Goal: Task Accomplishment & Management: Manage account settings

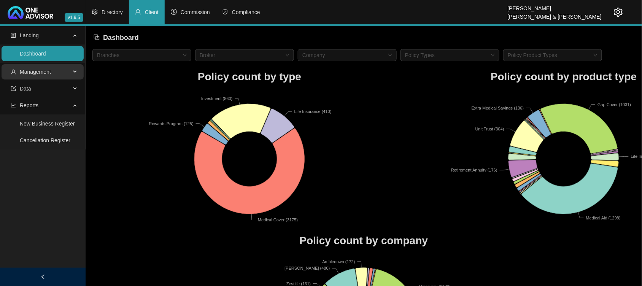
click at [37, 73] on span "Management" at bounding box center [35, 72] width 31 height 6
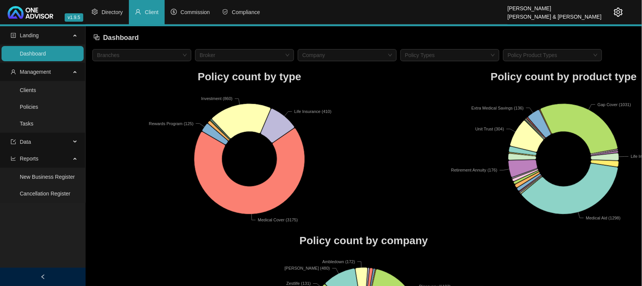
click at [35, 90] on link "Clients" at bounding box center [28, 90] width 16 height 6
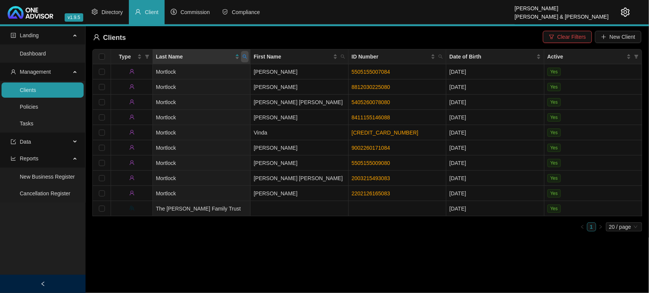
click at [242, 57] on icon "search" at bounding box center [244, 56] width 5 height 5
type input "[PERSON_NAME]"
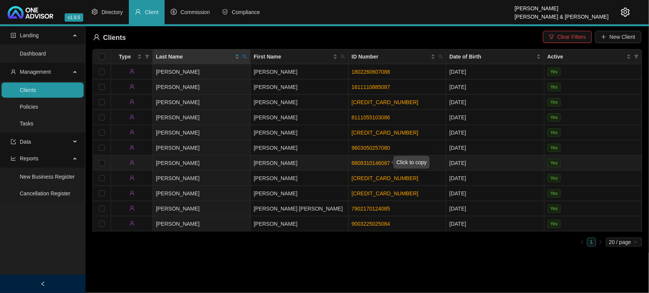
click at [353, 162] on link "8808310146087" at bounding box center [371, 163] width 38 height 6
click at [33, 122] on link "Tasks" at bounding box center [27, 123] width 14 height 6
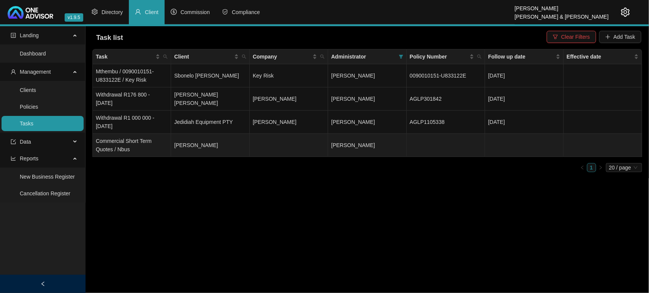
click at [354, 143] on span "[PERSON_NAME]" at bounding box center [353, 145] width 44 height 6
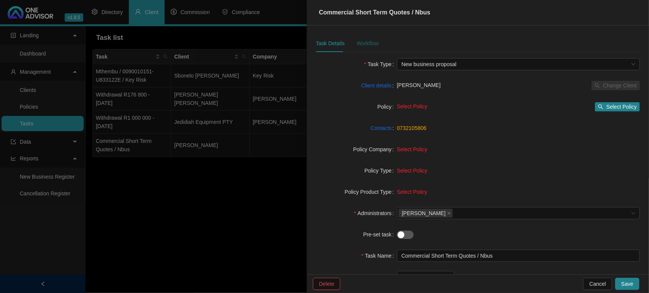
click at [364, 43] on div "Workflow" at bounding box center [367, 43] width 22 height 8
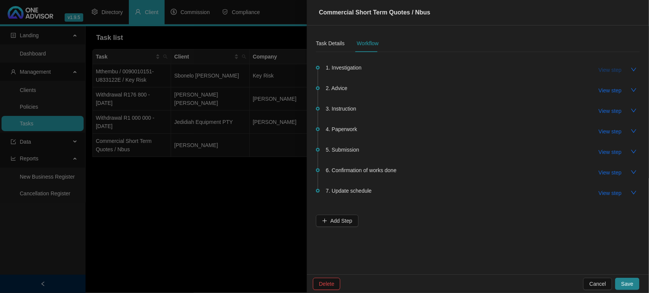
click at [605, 71] on span "View step" at bounding box center [610, 70] width 23 height 8
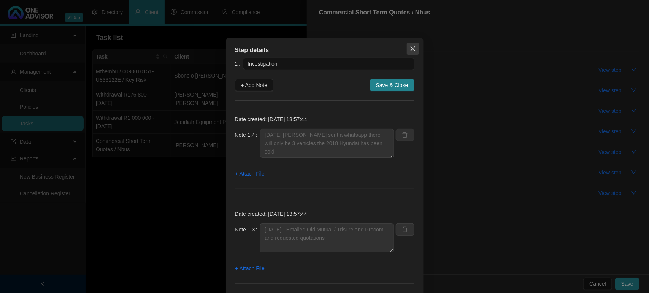
click at [410, 49] on icon "close" at bounding box center [413, 49] width 6 height 6
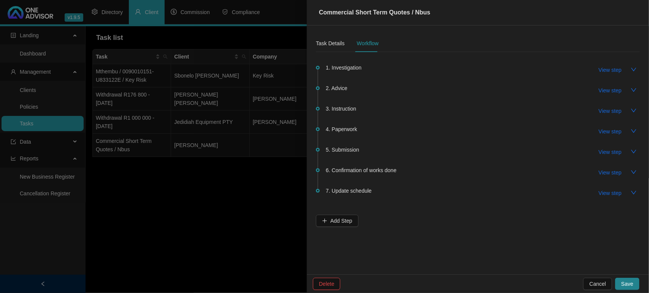
click at [613, 93] on span "View step" at bounding box center [610, 90] width 23 height 8
type input "Advice"
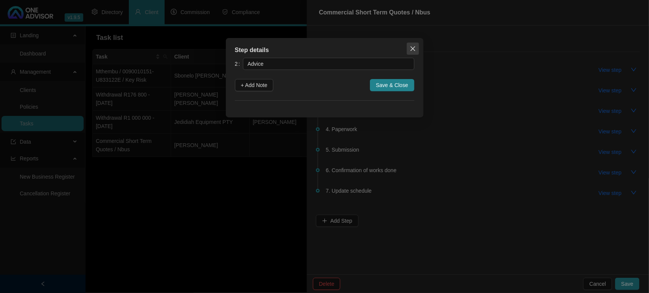
click at [411, 48] on icon "close" at bounding box center [413, 49] width 6 height 6
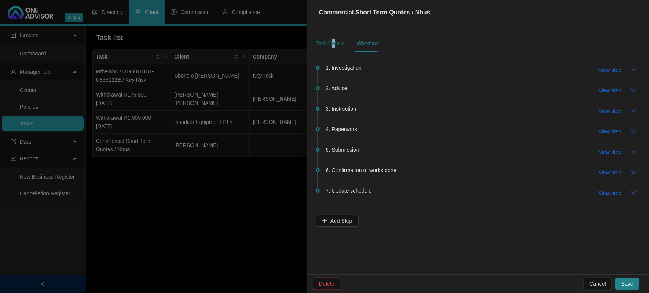
click at [332, 41] on div "Task Details" at bounding box center [330, 43] width 29 height 8
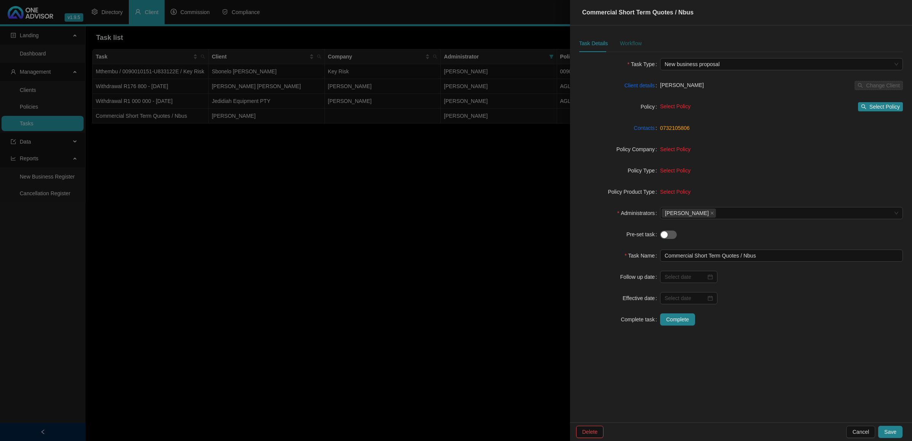
click at [625, 43] on div "Workflow" at bounding box center [631, 43] width 22 height 8
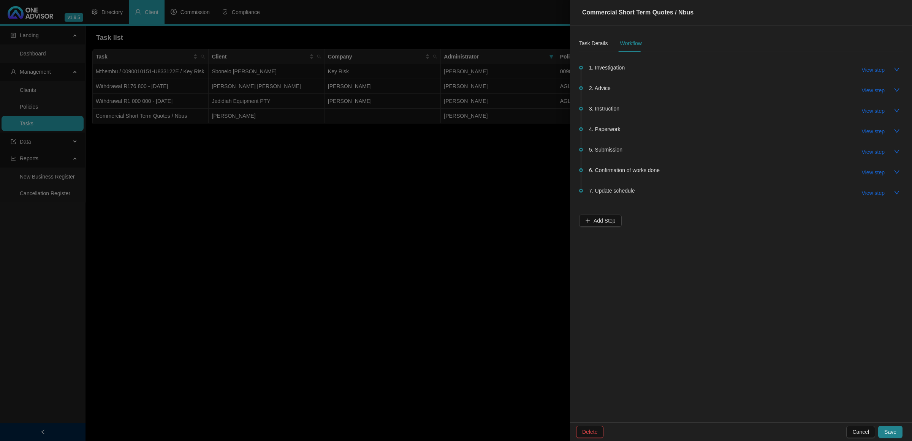
click at [605, 69] on span "1. Investigation" at bounding box center [607, 67] width 36 height 8
click at [648, 71] on icon "down" at bounding box center [897, 70] width 6 height 6
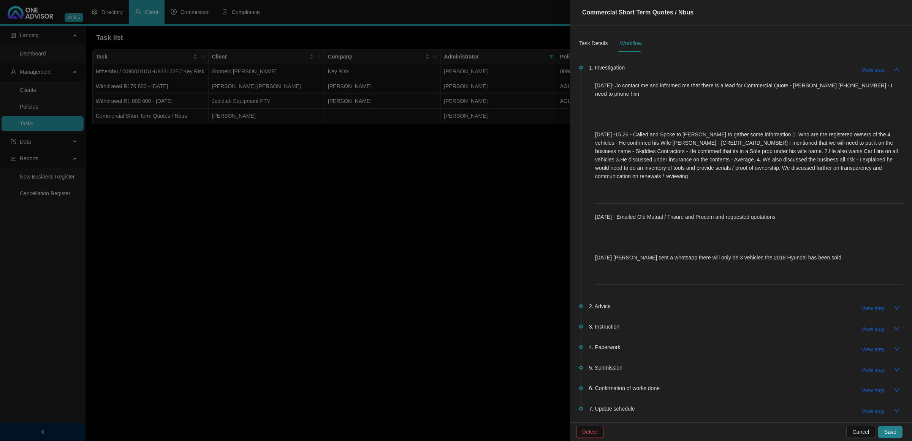
scroll to position [31, 0]
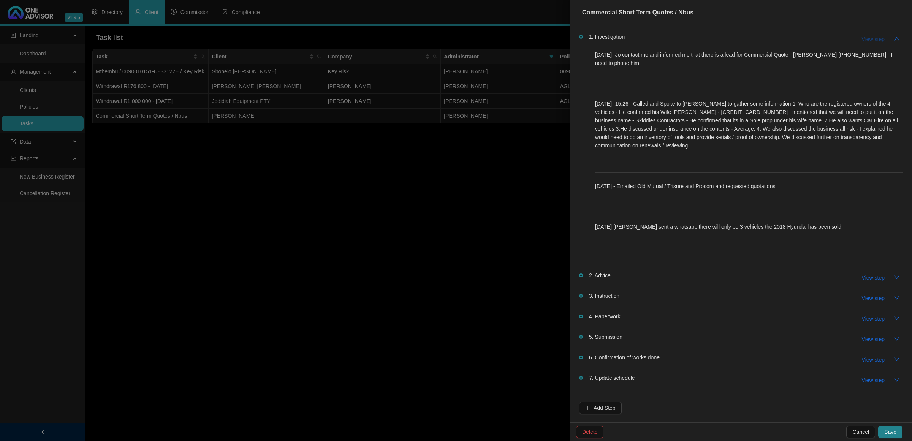
click at [648, 42] on span "View step" at bounding box center [873, 39] width 23 height 8
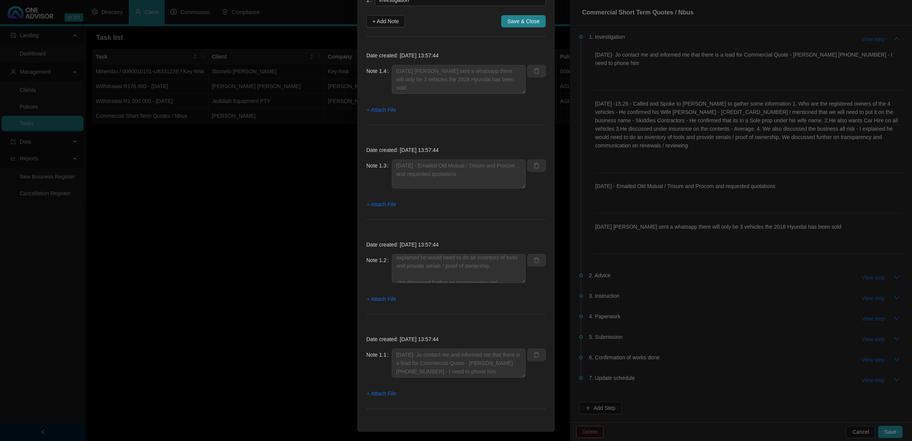
scroll to position [117, 0]
click at [648, 263] on div "Step details 1 Investigation + Add Note Save & Close Date created: [DATE] 13:57…" at bounding box center [456, 220] width 912 height 441
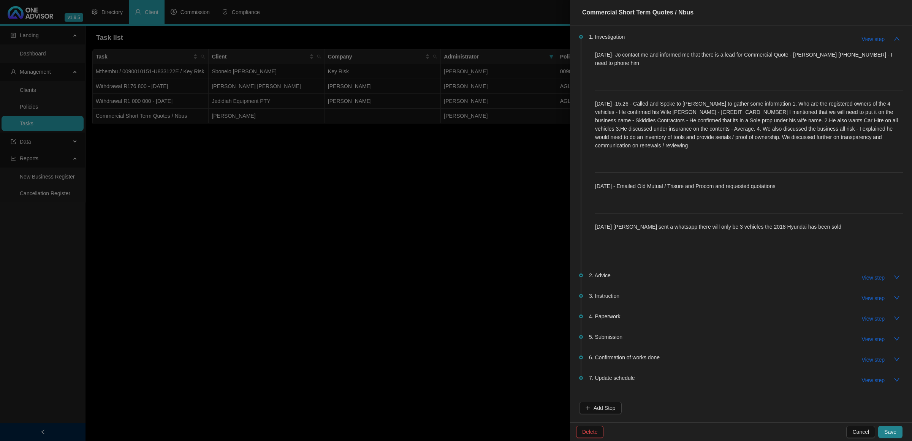
scroll to position [27, 0]
click at [648, 293] on span "Cancel" at bounding box center [860, 432] width 17 height 8
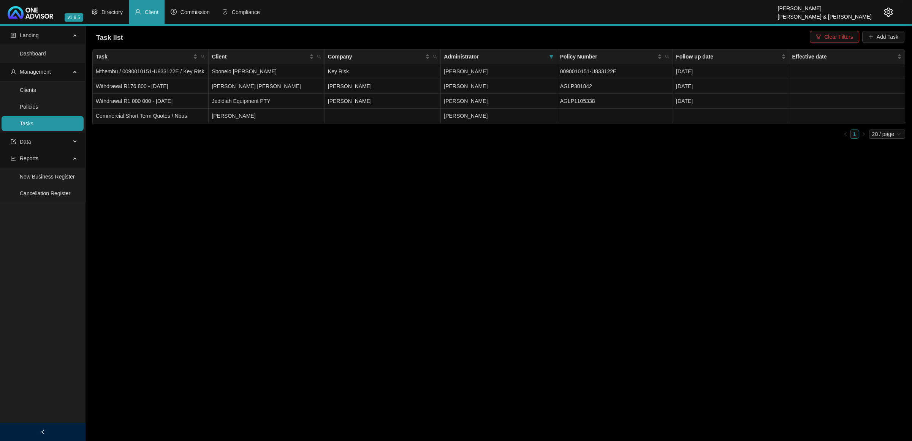
scroll to position [0, 0]
click at [477, 114] on span "[PERSON_NAME]" at bounding box center [466, 116] width 44 height 6
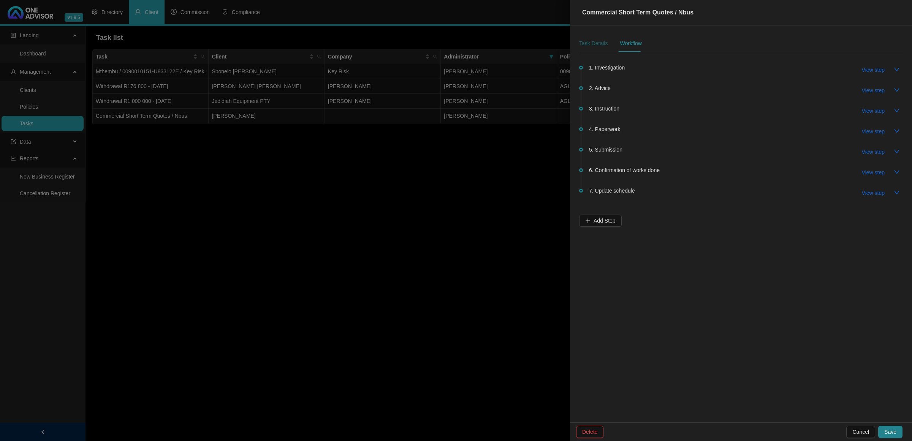
click at [589, 43] on div "Task Details" at bounding box center [593, 43] width 29 height 8
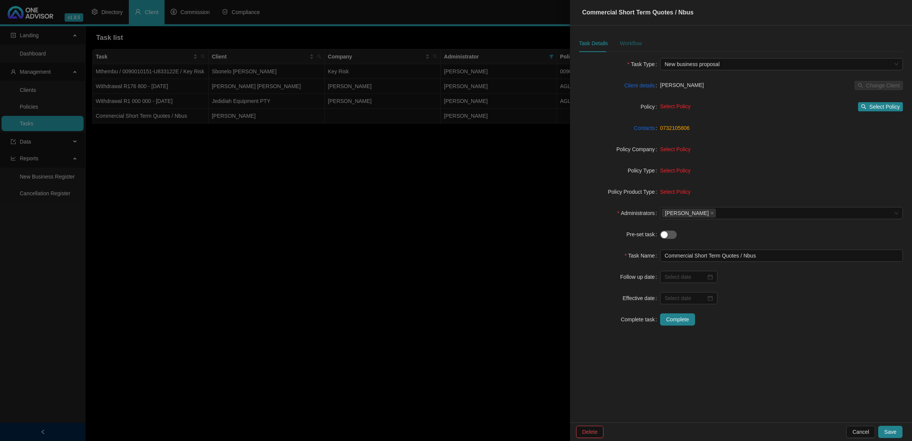
click at [630, 41] on div "Workflow" at bounding box center [631, 43] width 22 height 8
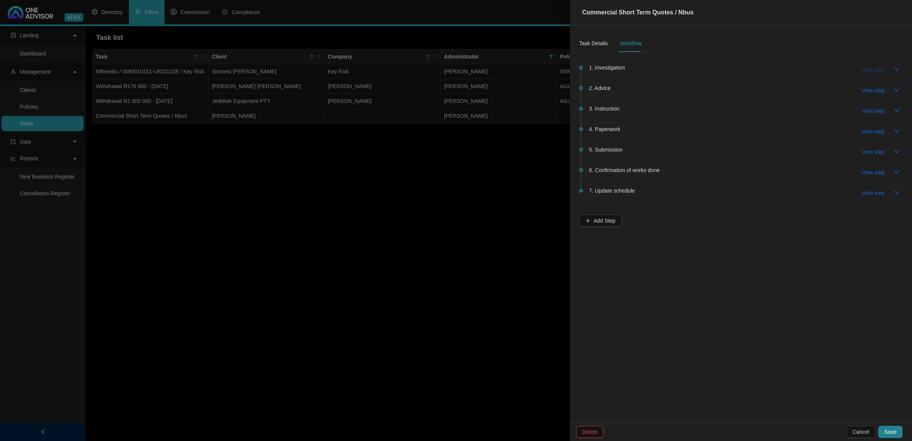
click at [648, 70] on span "View step" at bounding box center [873, 70] width 23 height 8
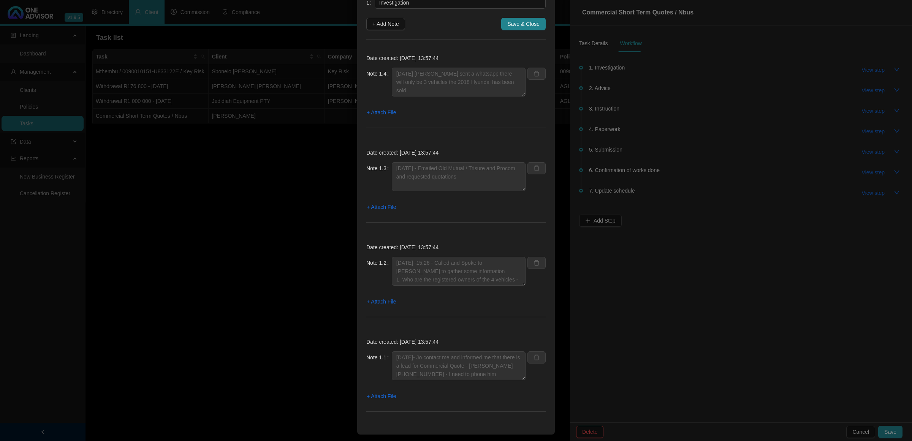
scroll to position [65, 0]
click at [372, 107] on span "+ Attach File" at bounding box center [381, 110] width 29 height 8
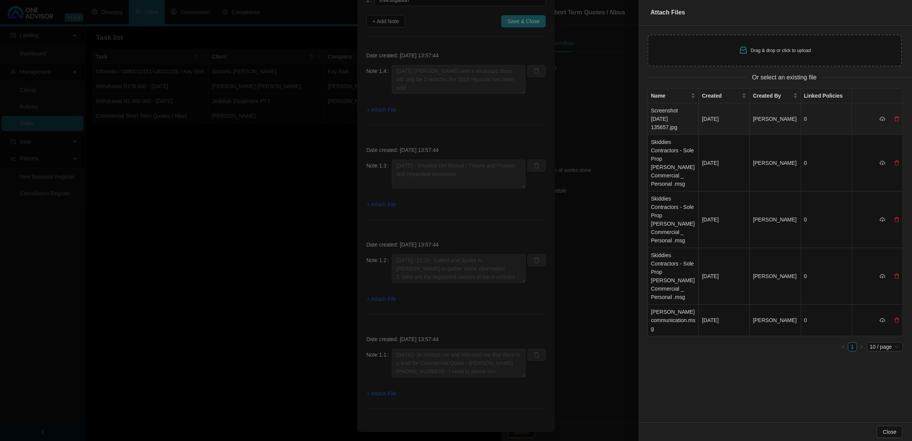
click at [648, 112] on td "Screenshot [DATE] 135657.jpg" at bounding box center [673, 119] width 51 height 32
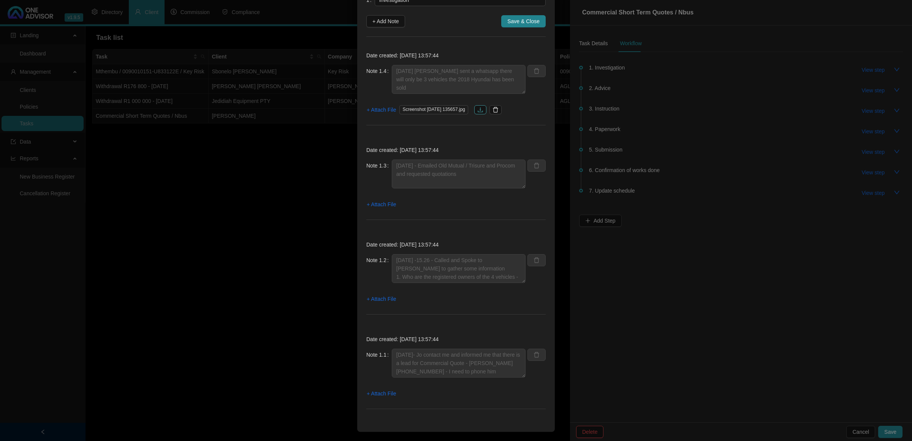
click at [485, 112] on button "button" at bounding box center [480, 109] width 12 height 9
click at [525, 127] on div "Date created: [DATE] 13:57:44 Note 1.4 [DATE] [PERSON_NAME] sent a whatsapp the…" at bounding box center [455, 90] width 179 height 89
click at [535, 99] on div "Note 1.4 [DATE] [PERSON_NAME] sent a whatsapp there will only be 3 vehicles the…" at bounding box center [455, 84] width 179 height 38
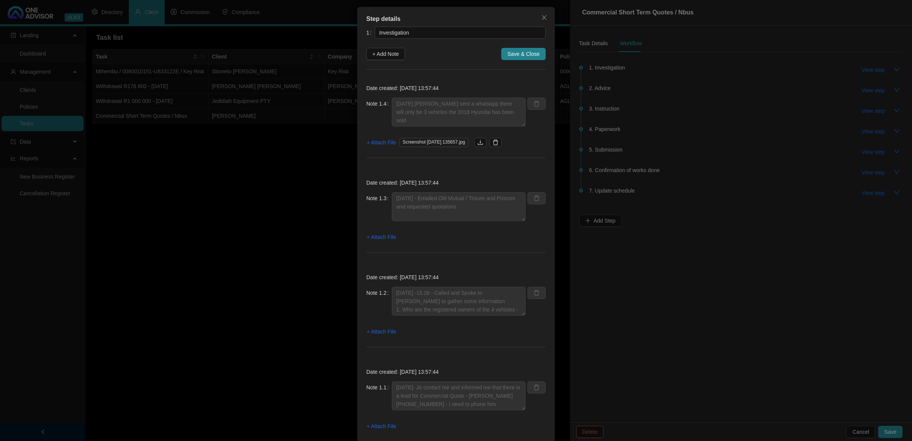
scroll to position [17, 0]
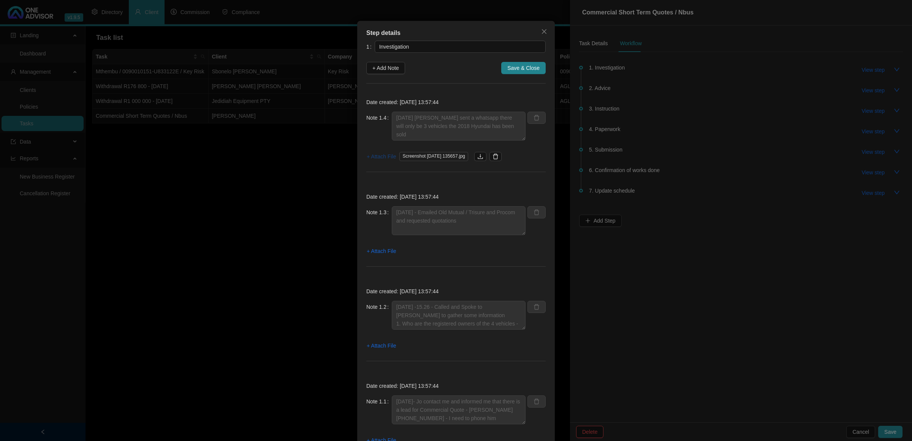
click at [385, 157] on span "+ Attach File" at bounding box center [381, 156] width 29 height 8
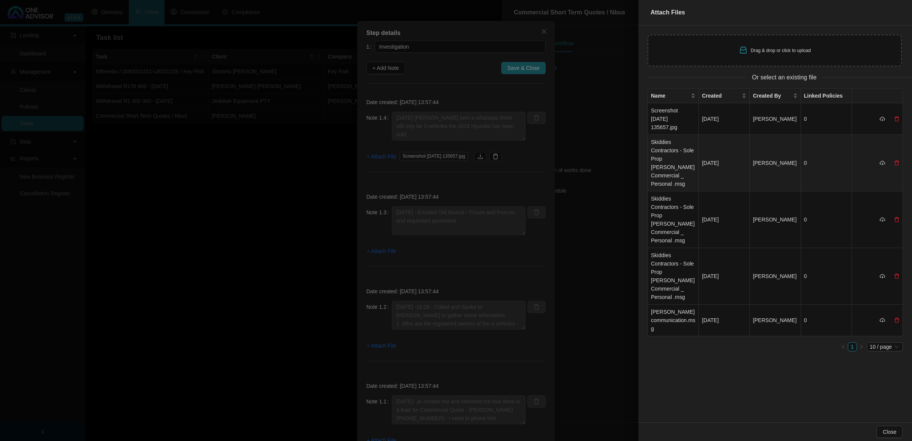
click at [648, 145] on td "Skiddies Contractors - Sole Prop [PERSON_NAME] Commercial _ Personal .msg" at bounding box center [673, 163] width 51 height 57
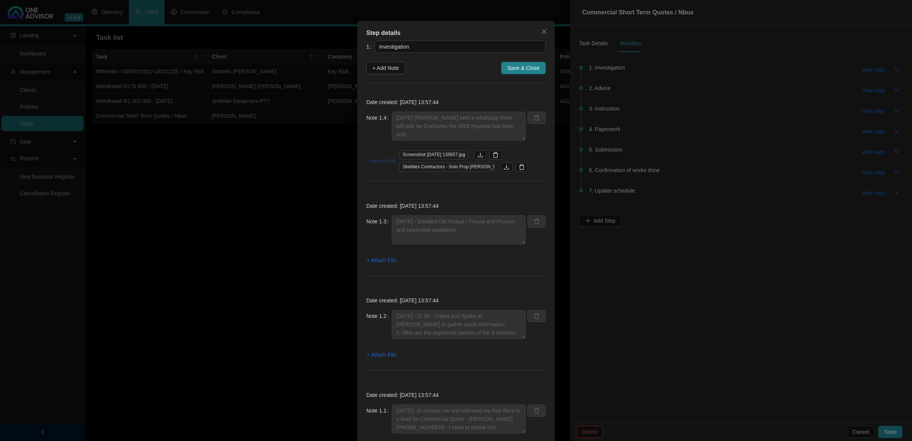
click at [376, 162] on span "+ Attach File" at bounding box center [381, 161] width 29 height 8
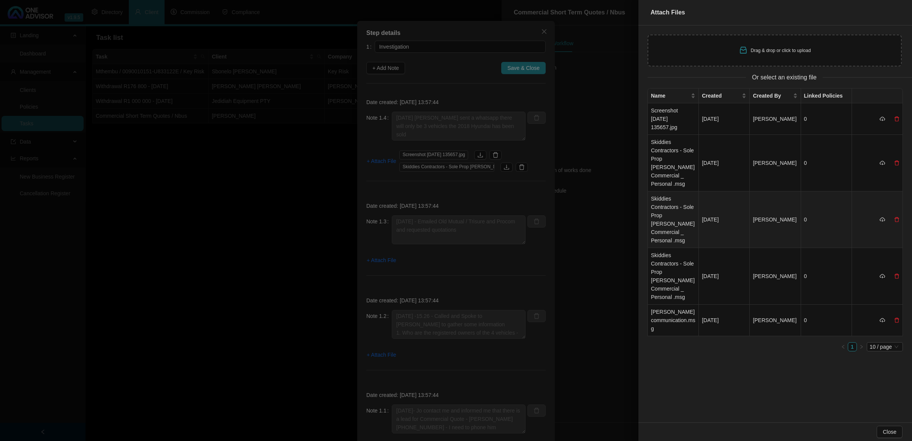
click at [648, 199] on td "Skiddies Contractors - Sole Prop [PERSON_NAME] Commercial _ Personal .msg" at bounding box center [673, 220] width 51 height 57
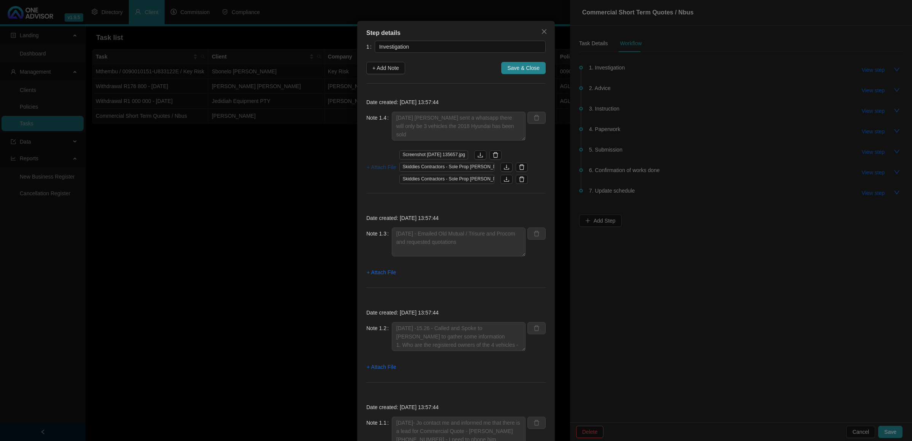
click at [374, 168] on span "+ Attach File" at bounding box center [381, 167] width 29 height 8
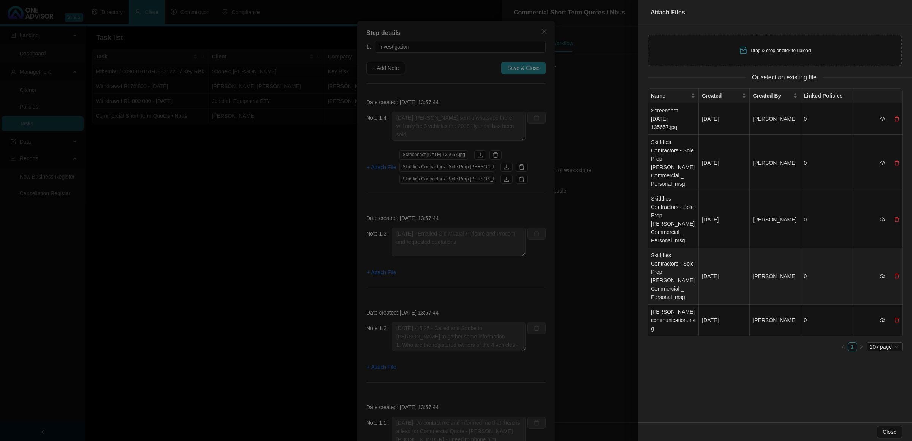
click at [648, 251] on td "Skiddies Contractors - Sole Prop [PERSON_NAME] Commercial _ Personal .msg" at bounding box center [673, 276] width 51 height 57
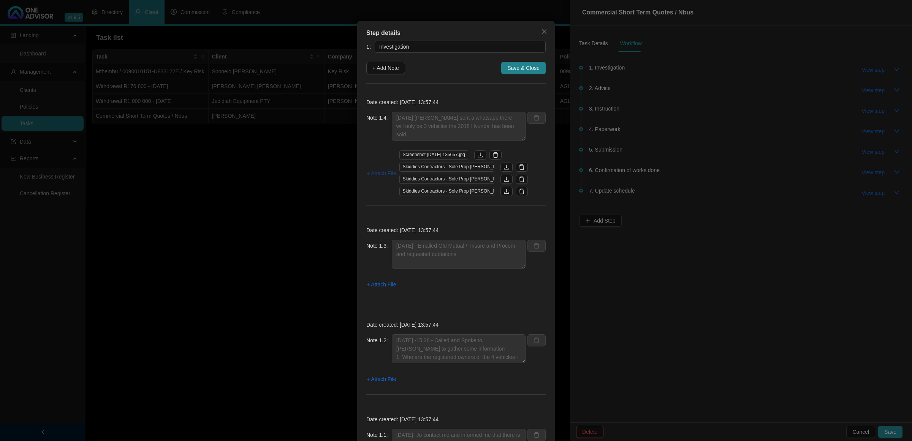
click at [375, 175] on span "+ Attach File" at bounding box center [381, 173] width 29 height 8
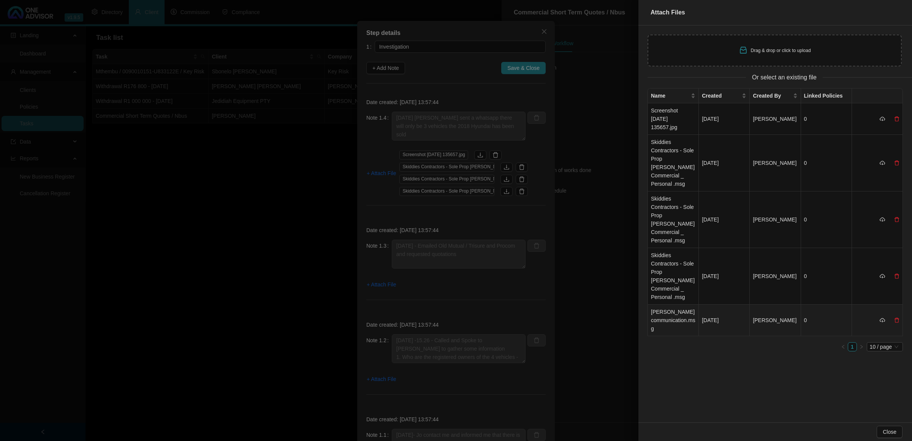
click at [648, 293] on td "[PERSON_NAME] communication.msg" at bounding box center [673, 321] width 51 height 32
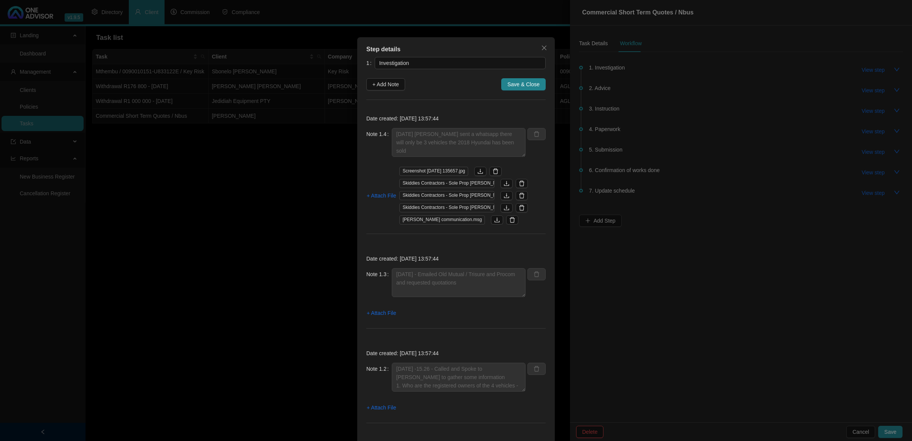
scroll to position [0, 0]
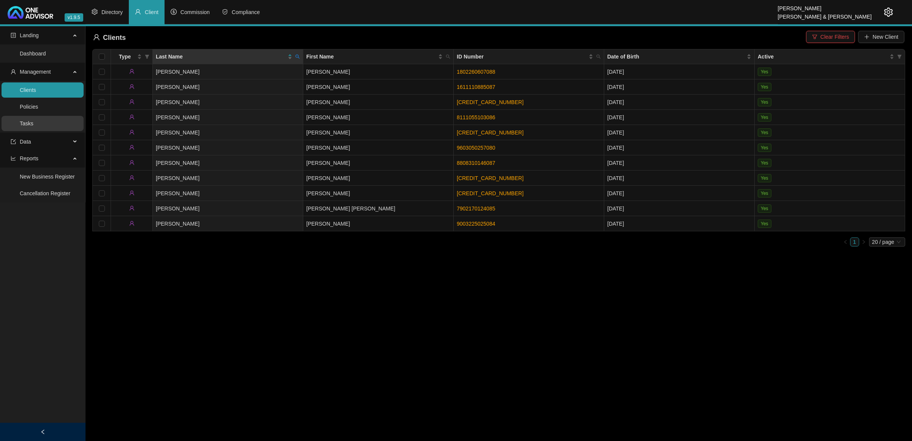
click at [33, 121] on link "Tasks" at bounding box center [27, 123] width 14 height 6
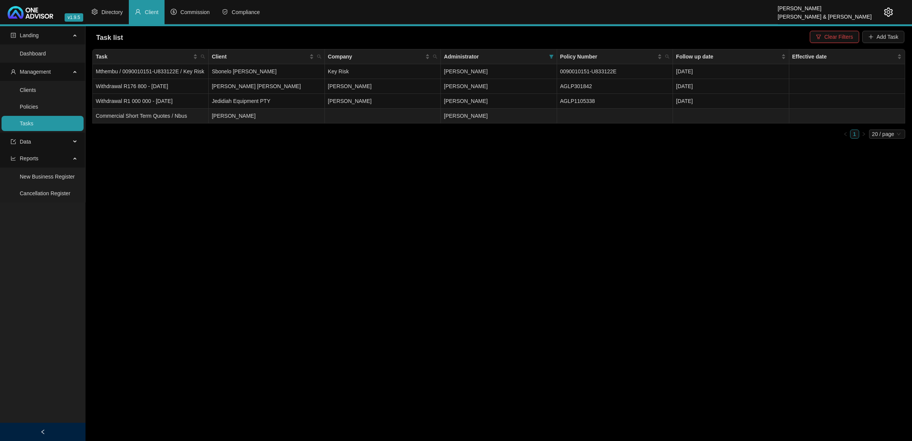
click at [227, 117] on td "[PERSON_NAME]" at bounding box center [267, 116] width 116 height 15
click at [648, 110] on td at bounding box center [615, 116] width 116 height 15
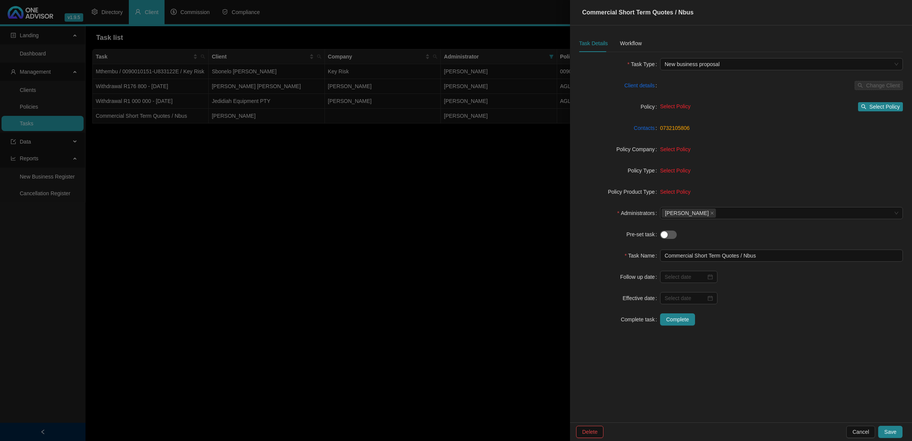
click at [483, 119] on div at bounding box center [456, 220] width 912 height 441
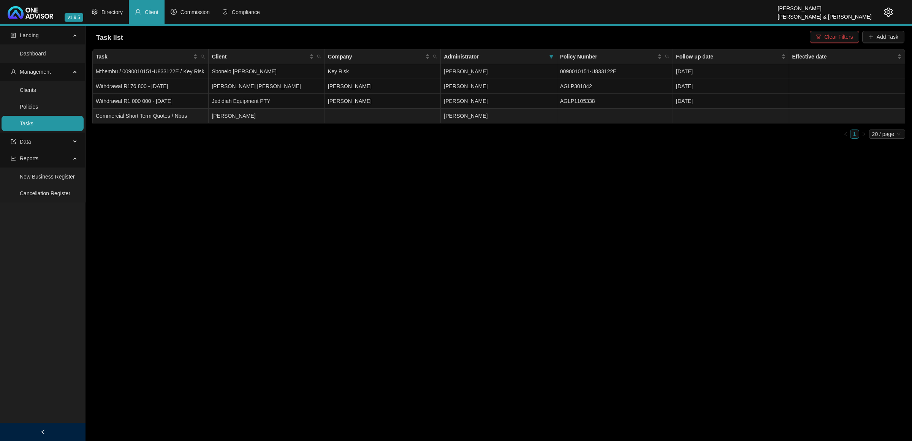
click at [483, 119] on span "[PERSON_NAME]" at bounding box center [466, 116] width 44 height 6
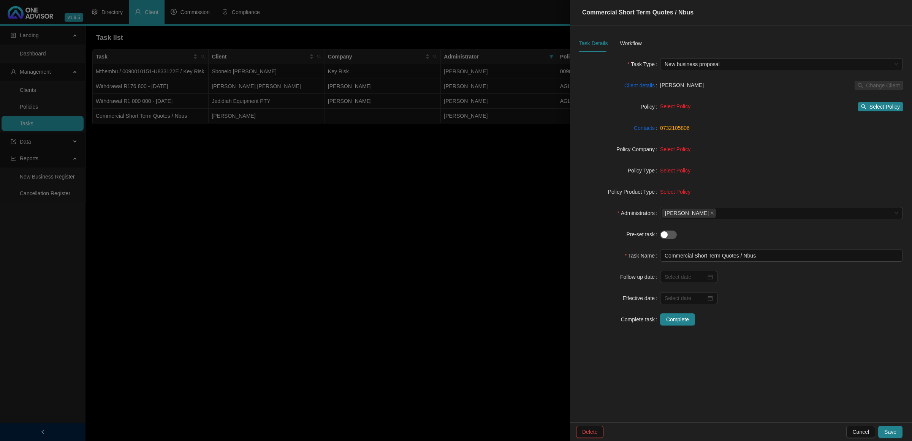
click at [550, 117] on div at bounding box center [456, 220] width 912 height 441
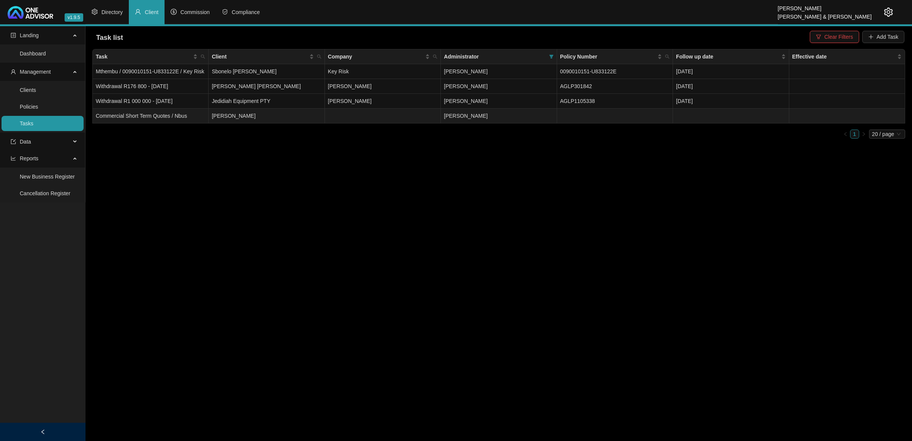
click at [550, 117] on td "[PERSON_NAME]" at bounding box center [499, 116] width 116 height 15
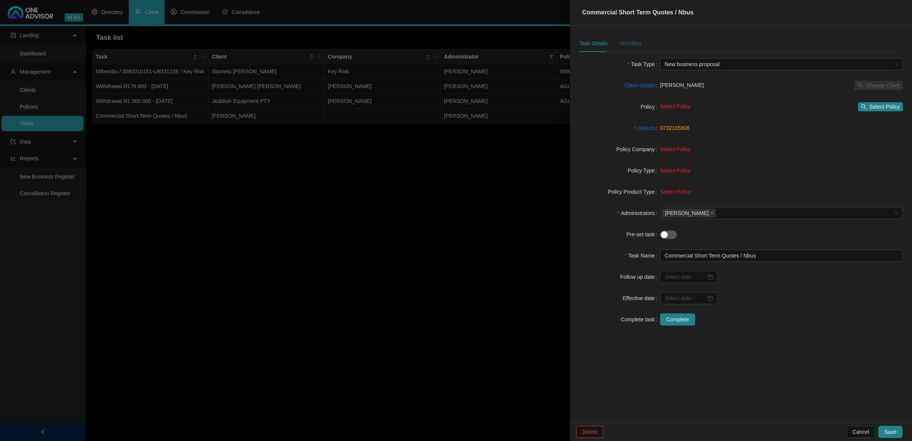
click at [627, 41] on div "Workflow" at bounding box center [631, 43] width 22 height 8
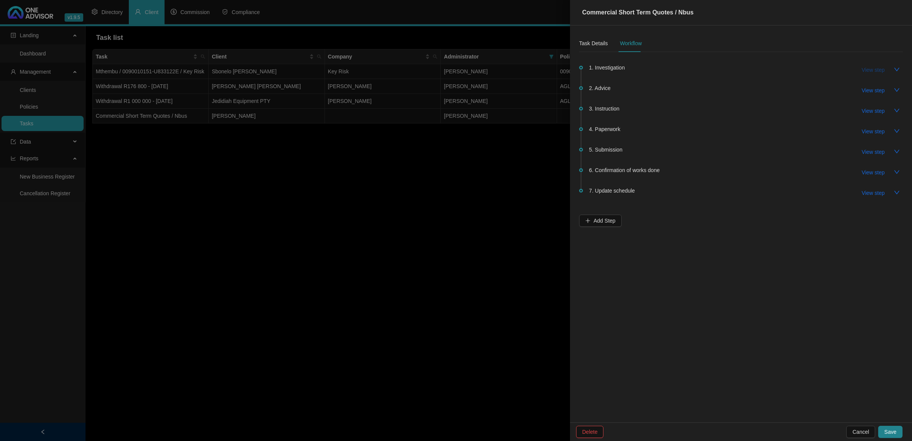
click at [648, 71] on span "View step" at bounding box center [873, 70] width 23 height 8
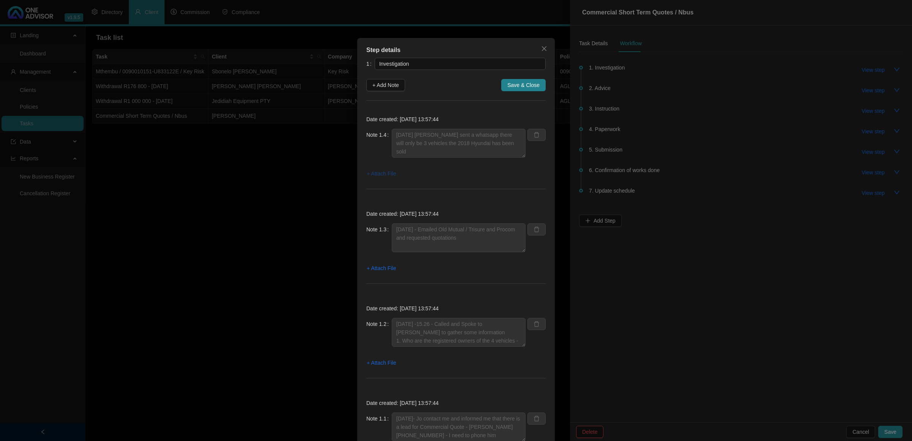
click at [379, 172] on span "+ Attach File" at bounding box center [381, 174] width 29 height 8
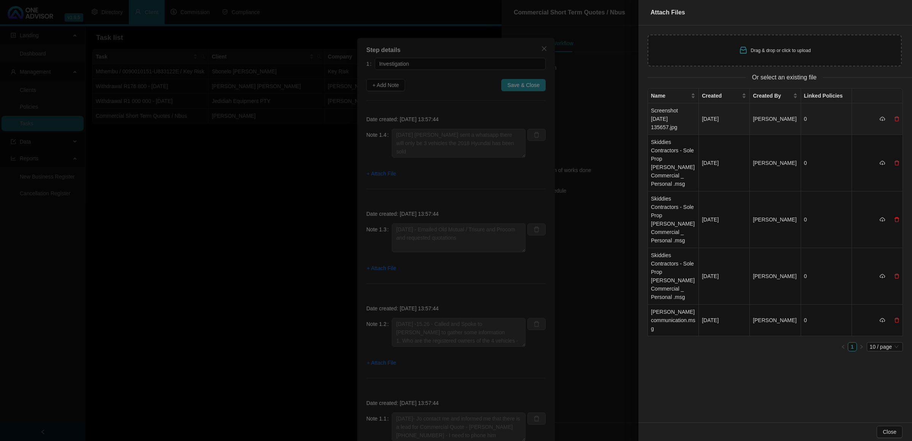
click at [648, 114] on td "0" at bounding box center [826, 119] width 51 height 32
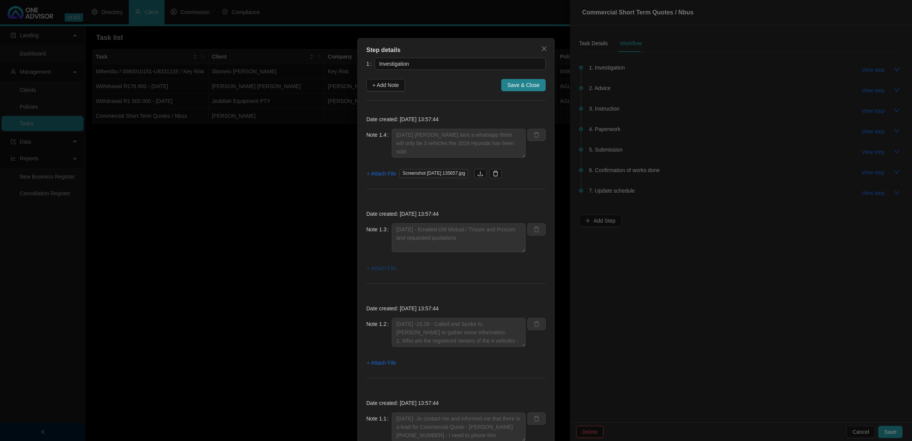
click at [383, 271] on span "+ Attach File" at bounding box center [381, 268] width 29 height 8
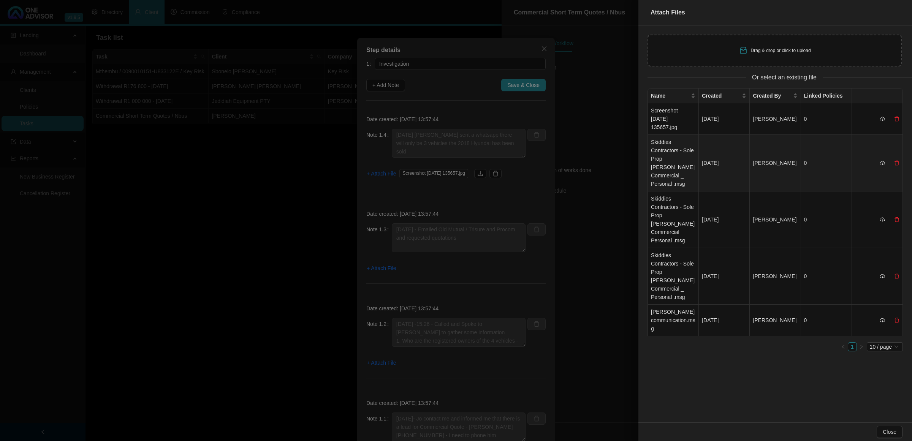
click at [648, 170] on td "Skiddies Contractors - Sole Prop [PERSON_NAME] Commercial _ Personal .msg" at bounding box center [673, 163] width 51 height 57
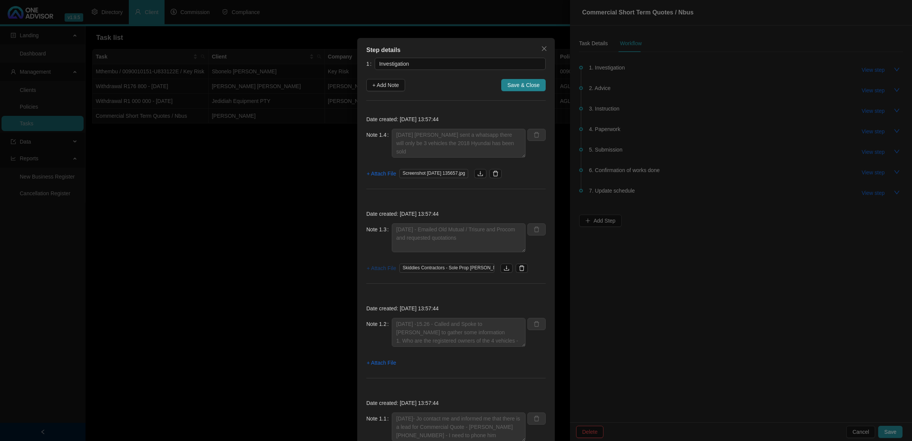
click at [384, 267] on span "+ Attach File" at bounding box center [381, 268] width 29 height 8
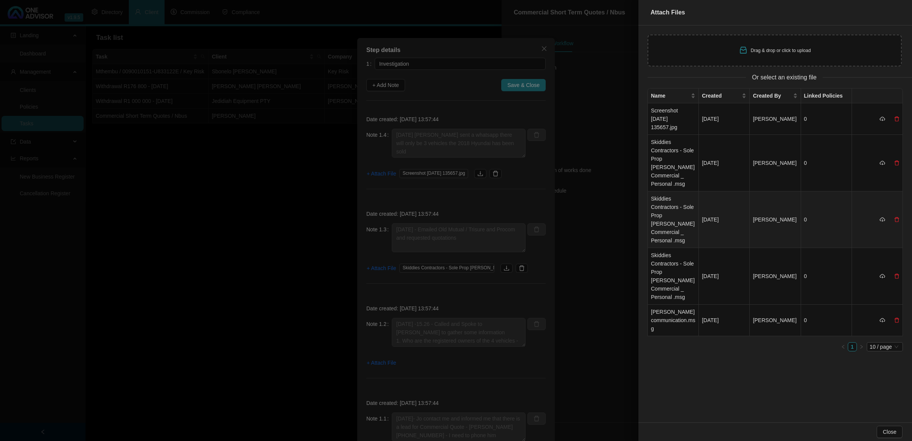
click at [648, 210] on td "Skiddies Contractors - Sole Prop [PERSON_NAME] Commercial _ Personal .msg" at bounding box center [673, 220] width 51 height 57
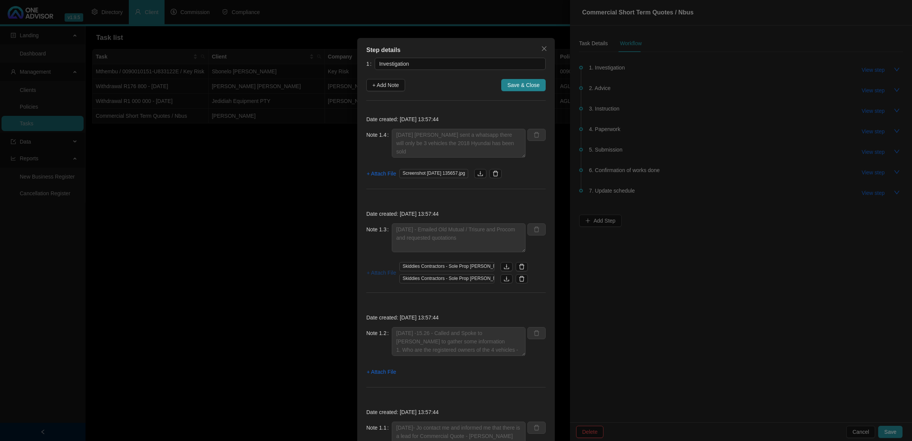
click at [375, 272] on span "+ Attach File" at bounding box center [381, 273] width 29 height 8
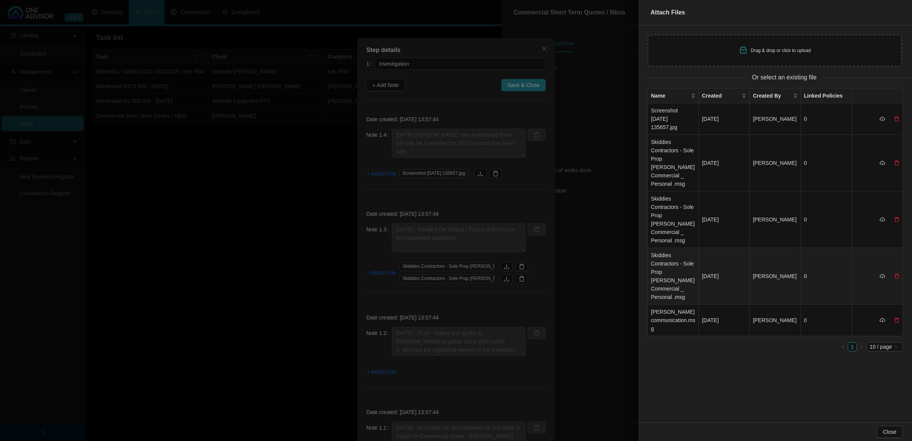
click at [648, 262] on td "Skiddies Contractors - Sole Prop [PERSON_NAME] Commercial _ Personal .msg" at bounding box center [673, 276] width 51 height 57
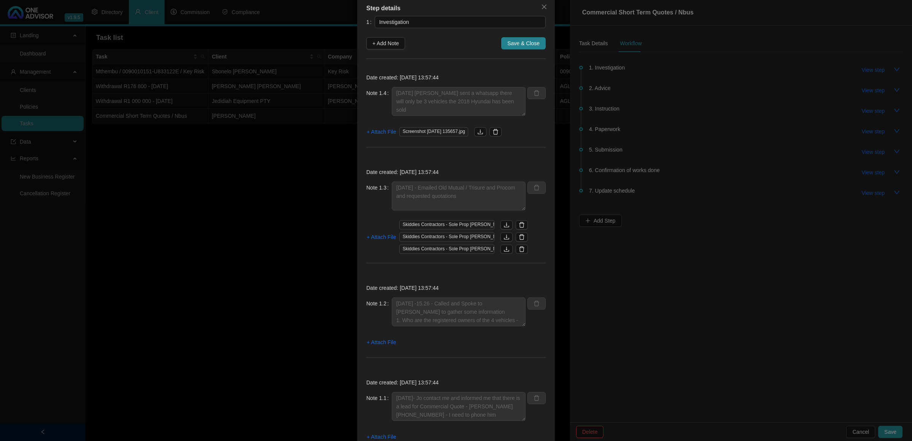
scroll to position [86, 0]
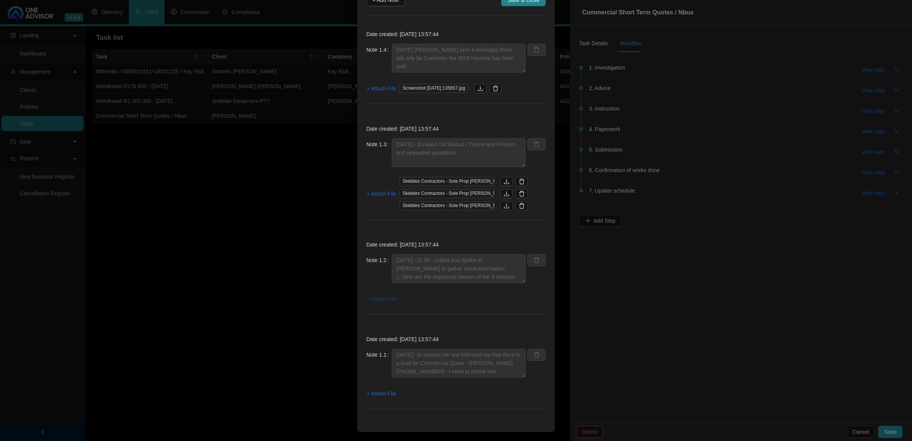
click at [377, 293] on span "+ Attach File" at bounding box center [381, 299] width 29 height 8
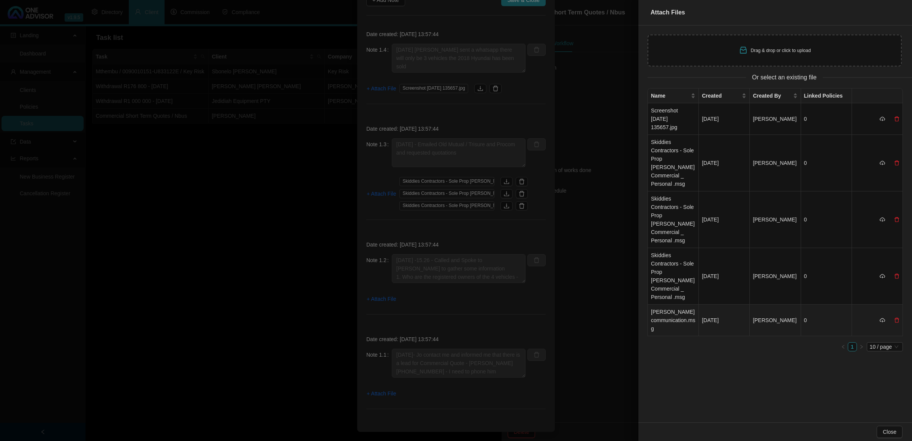
click at [648, 293] on td "[PERSON_NAME] communication.msg" at bounding box center [673, 321] width 51 height 32
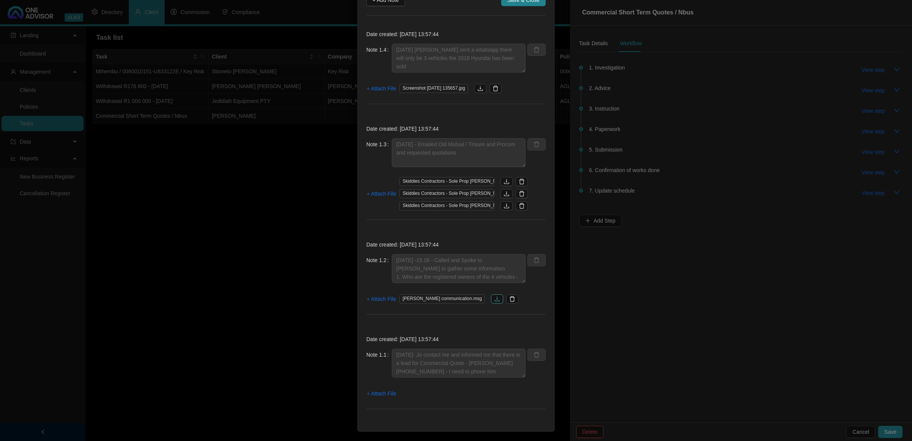
click at [494, 293] on icon "download" at bounding box center [497, 299] width 6 height 6
click at [510, 293] on icon "delete" at bounding box center [512, 298] width 5 height 5
click at [386, 293] on span "+ Attach File" at bounding box center [381, 394] width 29 height 8
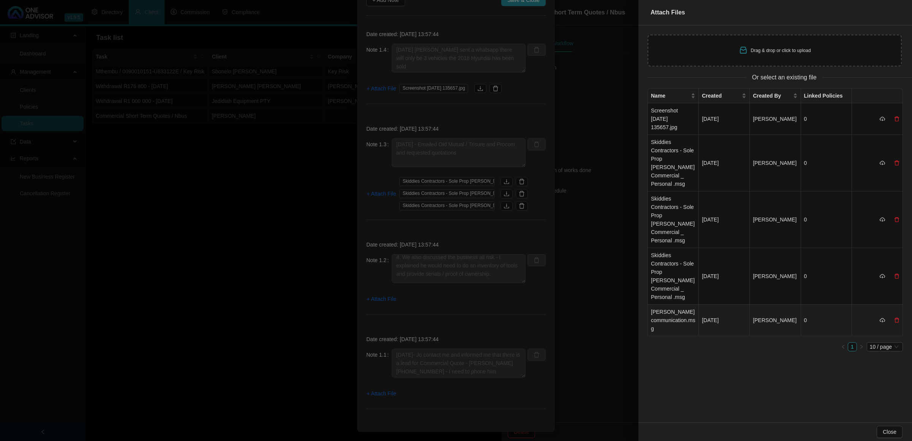
click at [648, 293] on td "[PERSON_NAME] communication.msg" at bounding box center [673, 321] width 51 height 32
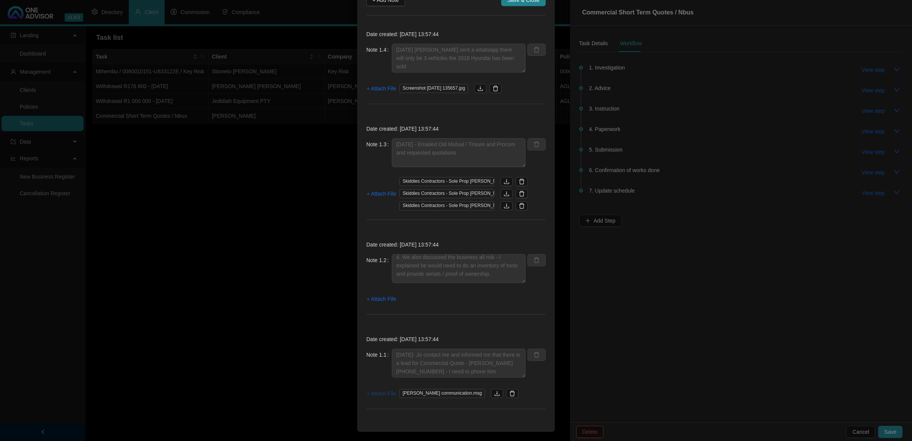
click at [383, 293] on span "+ Attach File" at bounding box center [381, 394] width 29 height 8
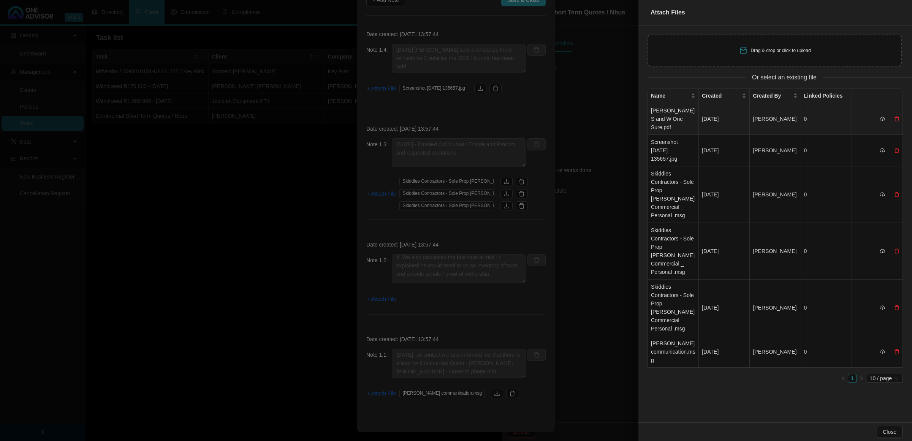
click at [648, 114] on td "[PERSON_NAME] S and W One Sure.pdf" at bounding box center [673, 119] width 51 height 32
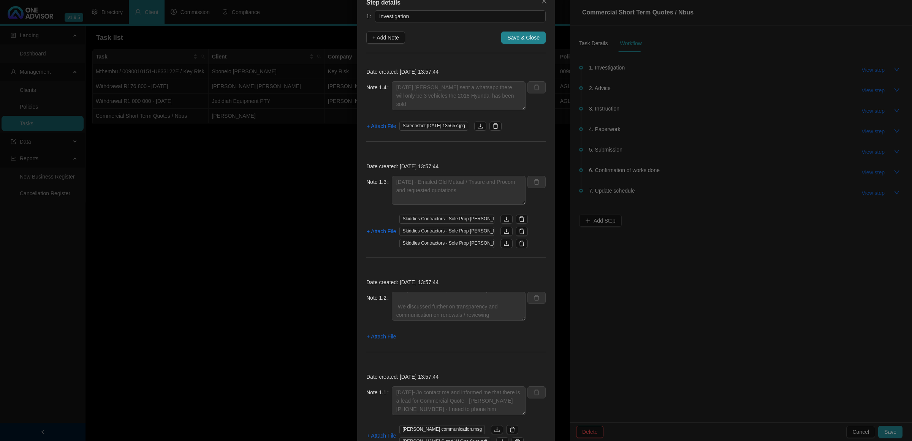
scroll to position [0, 0]
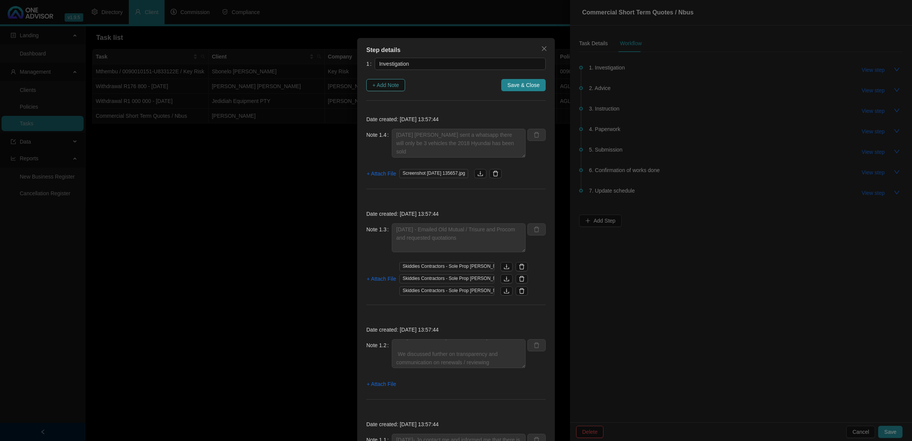
click at [396, 86] on span "+ Add Note" at bounding box center [385, 85] width 27 height 8
type textarea "[DATE] [PERSON_NAME] sent a whatsapp there will only be 3 vehicles the 2018 Hyu…"
type textarea "[DATE] - Emailed Old Mutual / Trisure and Procom and requested quotations"
type textarea "[DATE] -15.26 - Called and Spoke to [PERSON_NAME] to gather some information 1.…"
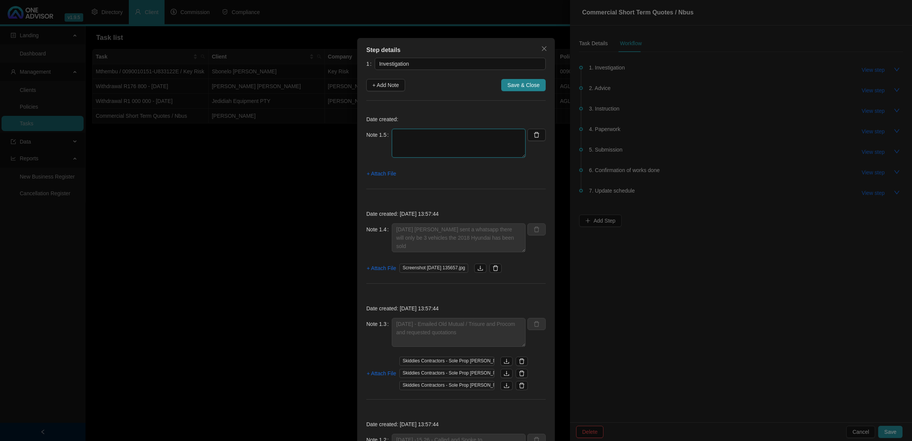
click at [439, 134] on textarea at bounding box center [459, 143] width 134 height 29
click at [385, 173] on span "+ Attach File" at bounding box center [381, 174] width 29 height 8
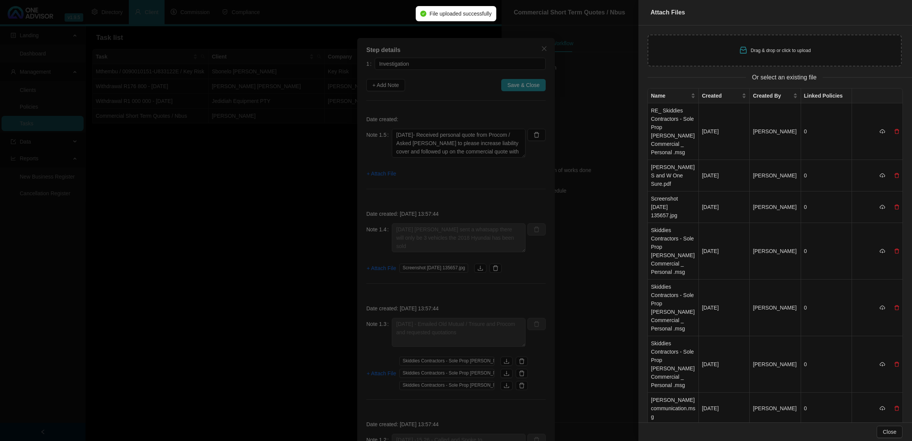
click at [513, 154] on div at bounding box center [456, 220] width 912 height 441
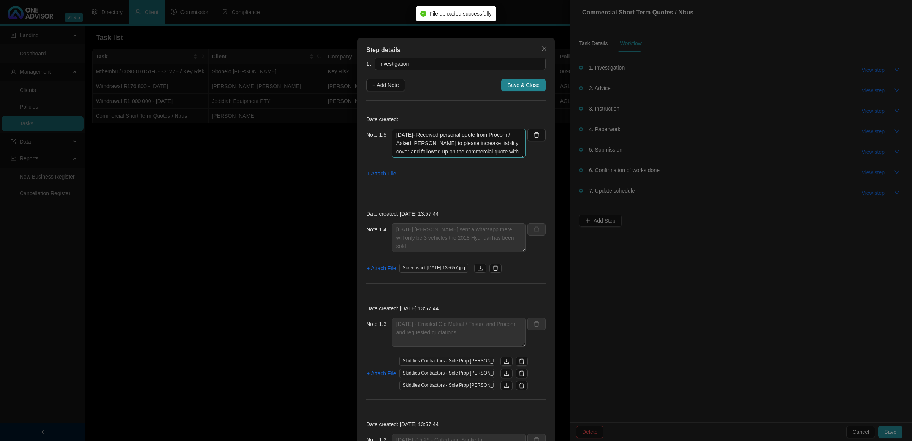
click at [516, 152] on textarea "[DATE]- Received personal quote from Procom / Asked [PERSON_NAME] to please inc…" at bounding box center [459, 143] width 134 height 29
click at [513, 152] on textarea "[DATE]- Received personal quote from Procom / Asked [PERSON_NAME] to please inc…" at bounding box center [459, 143] width 134 height 29
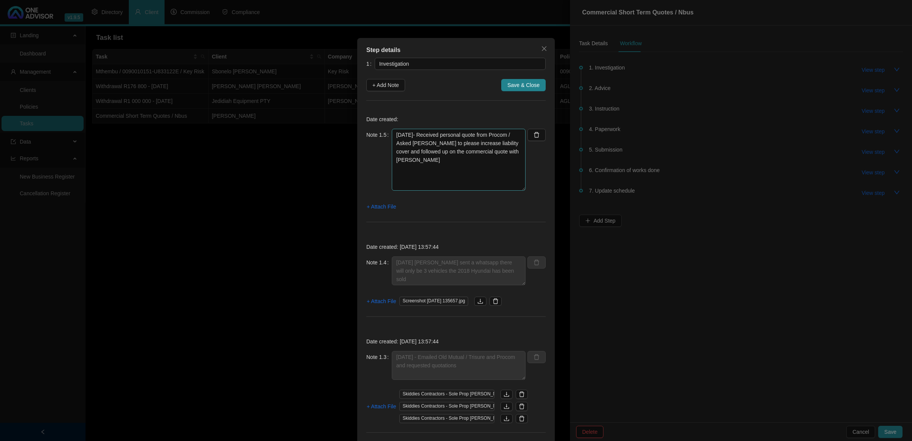
drag, startPoint x: 515, startPoint y: 155, endPoint x: 520, endPoint y: 190, distance: 35.7
click at [520, 190] on textarea "[DATE]- Received personal quote from Procom / Asked [PERSON_NAME] to please inc…" at bounding box center [459, 160] width 134 height 62
click at [439, 158] on textarea "[DATE]- Received personal quote from Procom / Asked [PERSON_NAME] to please inc…" at bounding box center [459, 161] width 134 height 65
click at [513, 152] on textarea "[DATE]- Received personal quote from Procom / Asked [PERSON_NAME] to please inc…" at bounding box center [459, 161] width 134 height 65
click at [380, 210] on span "+ Attach File" at bounding box center [381, 210] width 29 height 8
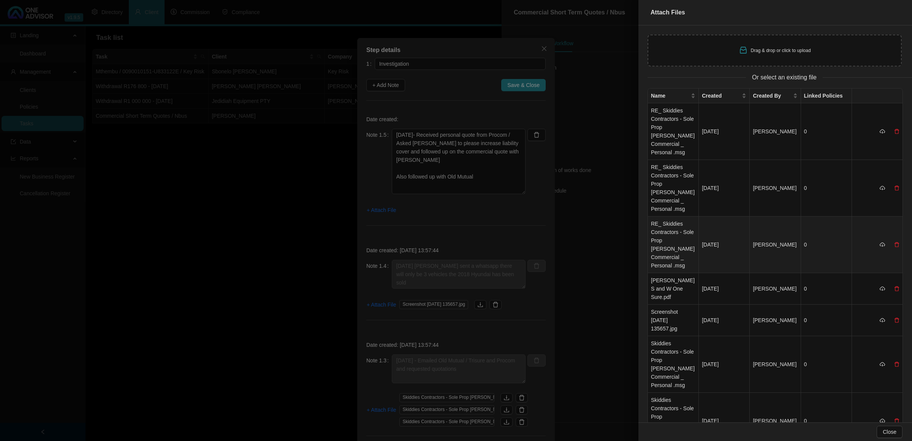
drag, startPoint x: 666, startPoint y: 239, endPoint x: 660, endPoint y: 223, distance: 17.3
click at [648, 239] on td "RE_ Skiddies Contractors - Sole Prop [PERSON_NAME] Commercial _ Personal .msg" at bounding box center [673, 245] width 51 height 57
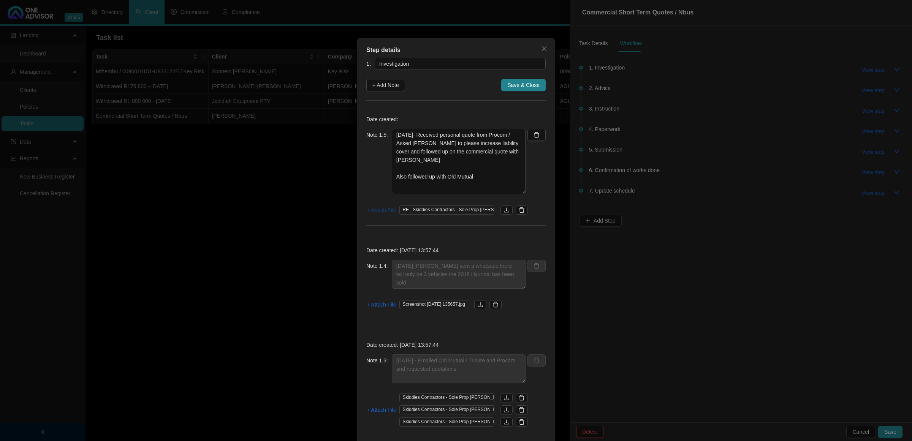
click at [379, 208] on span "+ Attach File" at bounding box center [381, 210] width 29 height 8
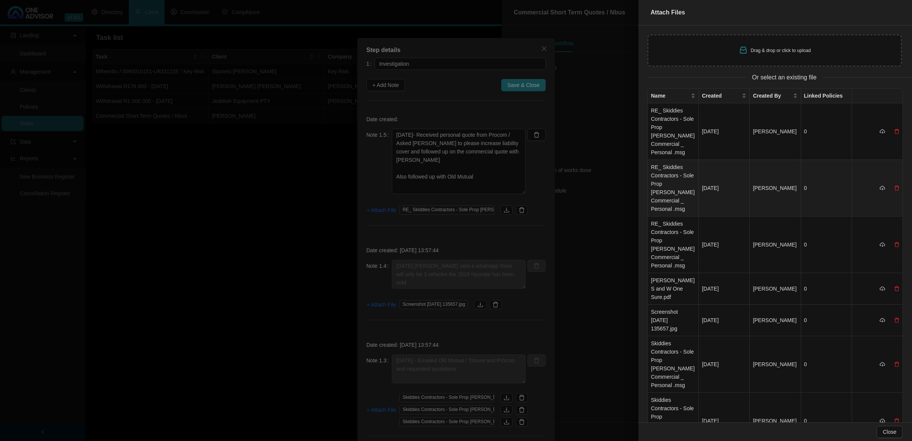
click at [648, 185] on td "RE_ Skiddies Contractors - Sole Prop [PERSON_NAME] Commercial _ Personal .msg" at bounding box center [673, 188] width 51 height 57
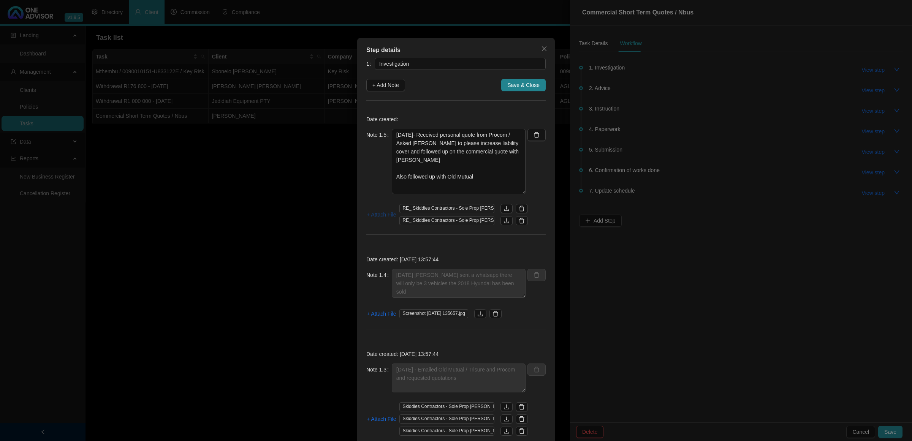
click at [379, 213] on span "+ Attach File" at bounding box center [381, 215] width 29 height 8
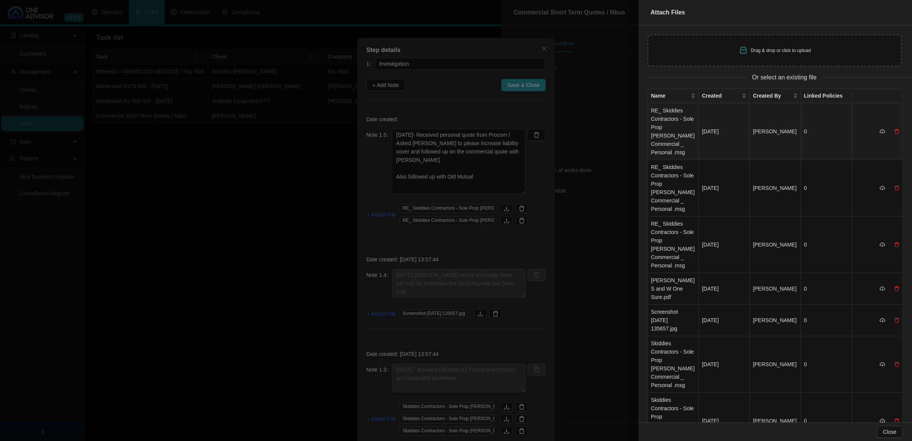
click at [648, 120] on td "RE_ Skiddies Contractors - Sole Prop [PERSON_NAME] Commercial _ Personal .msg" at bounding box center [673, 131] width 51 height 57
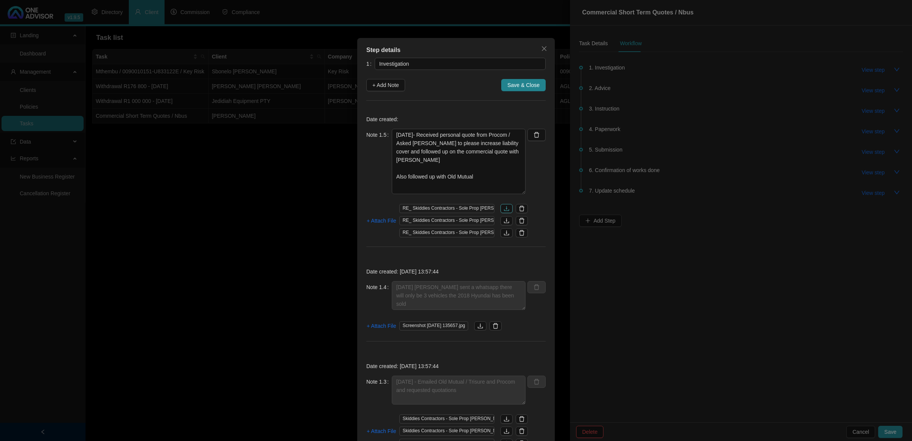
click at [504, 209] on icon "download" at bounding box center [507, 209] width 6 height 6
click at [504, 221] on icon "download" at bounding box center [507, 221] width 6 height 6
click at [498, 142] on textarea "[DATE]- Received personal quote from Procom / Asked [PERSON_NAME] to please inc…" at bounding box center [459, 161] width 134 height 65
type textarea "[DATE]- Received personal quote from Procom / Asked [PERSON_NAME] to please inc…"
click at [521, 87] on span "Save & Close" at bounding box center [523, 85] width 32 height 8
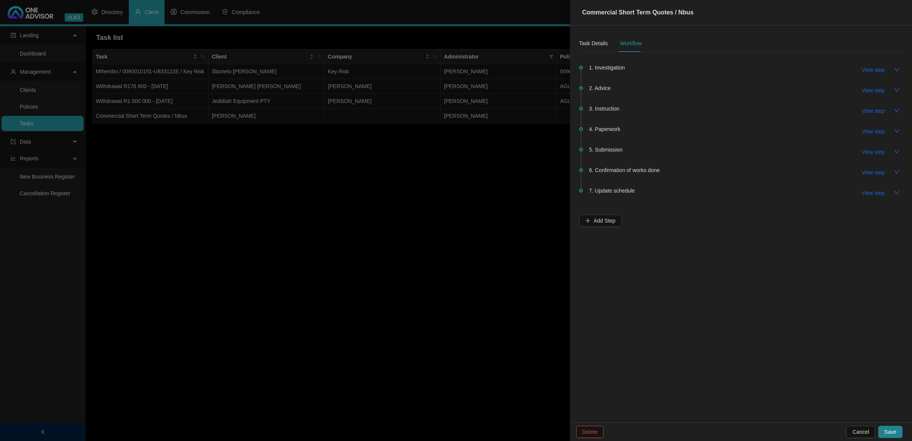
click at [453, 280] on div at bounding box center [456, 220] width 912 height 441
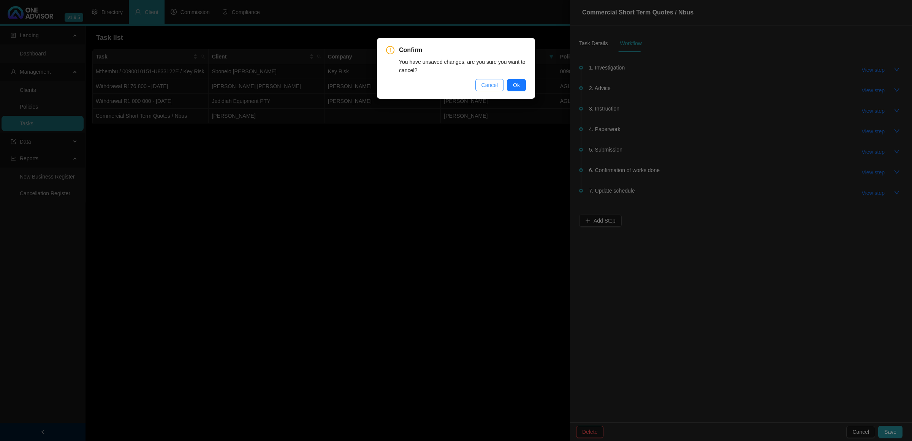
click at [498, 86] on button "Cancel" at bounding box center [489, 85] width 29 height 12
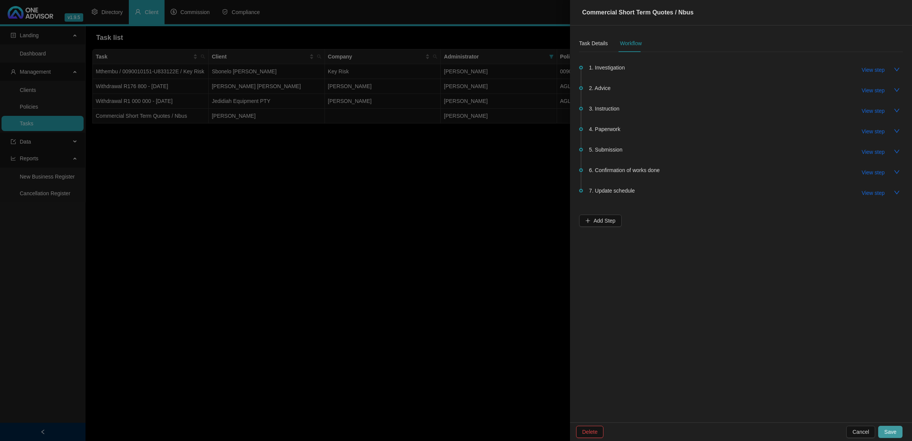
click at [648, 293] on span "Save" at bounding box center [890, 432] width 12 height 8
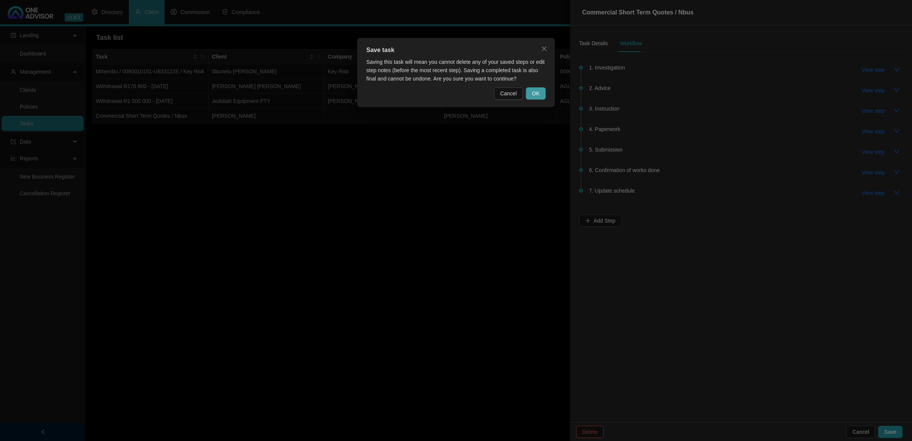
click at [542, 90] on button "OK" at bounding box center [536, 93] width 20 height 12
